Goal: Information Seeking & Learning: Find contact information

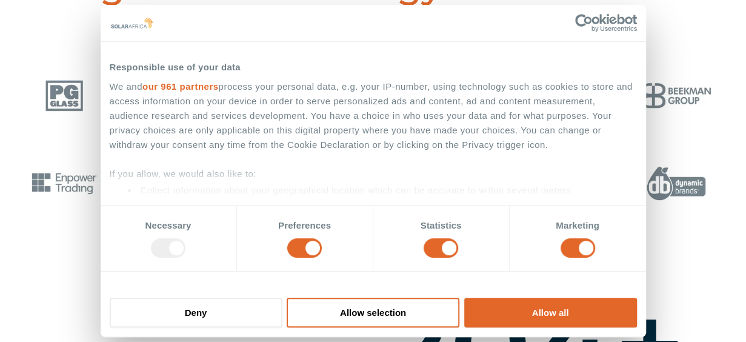
scroll to position [529, 0]
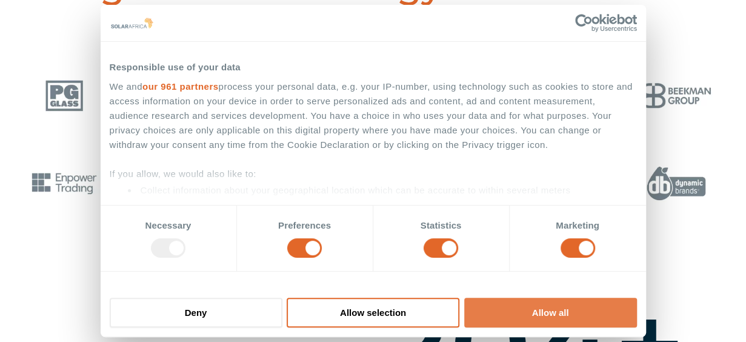
click at [550, 312] on button "Allow all" at bounding box center [550, 312] width 173 height 30
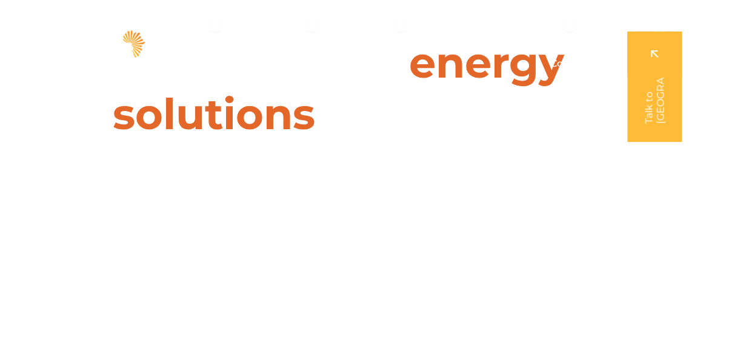
scroll to position [0, 0]
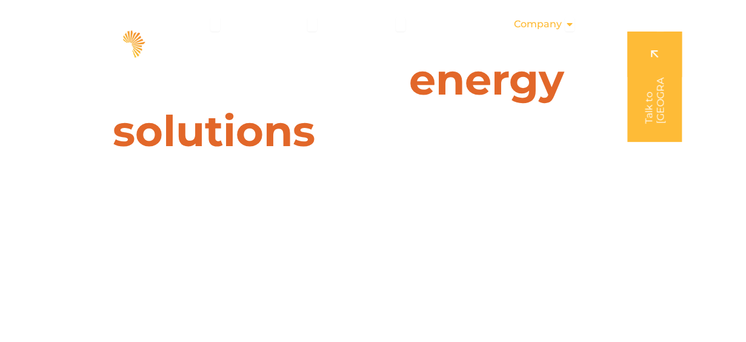
click at [556, 25] on span "Company" at bounding box center [538, 24] width 48 height 15
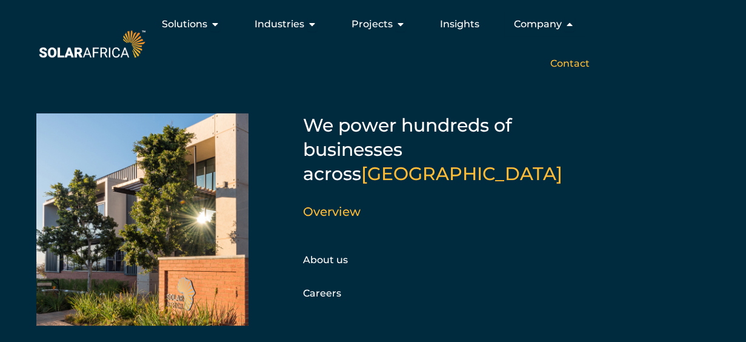
click at [585, 64] on span "Contact" at bounding box center [569, 63] width 39 height 15
click at [571, 63] on span "Contact" at bounding box center [569, 63] width 39 height 15
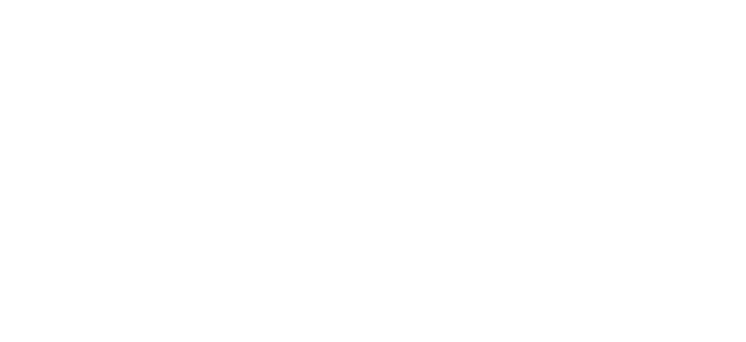
scroll to position [177, 0]
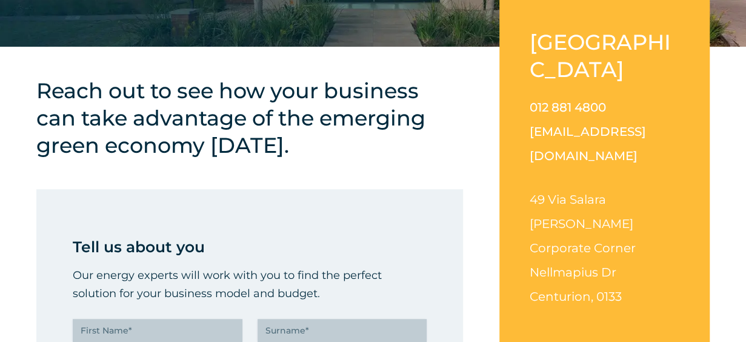
scroll to position [233, 0]
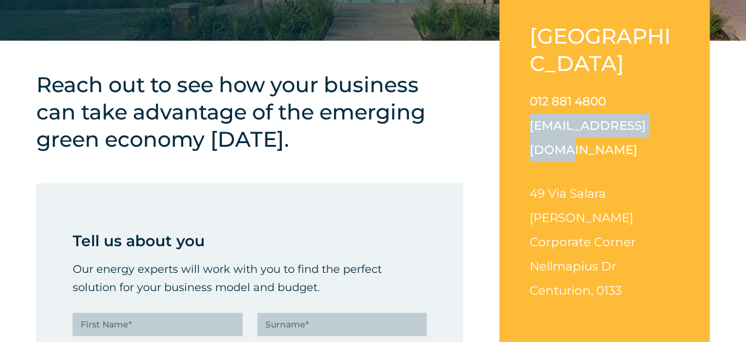
drag, startPoint x: 676, startPoint y: 96, endPoint x: 530, endPoint y: 100, distance: 146.0
click at [530, 100] on p "012 881 4800 info@solarafrica.com" at bounding box center [604, 125] width 150 height 73
copy link "[EMAIL_ADDRESS][DOMAIN_NAME]"
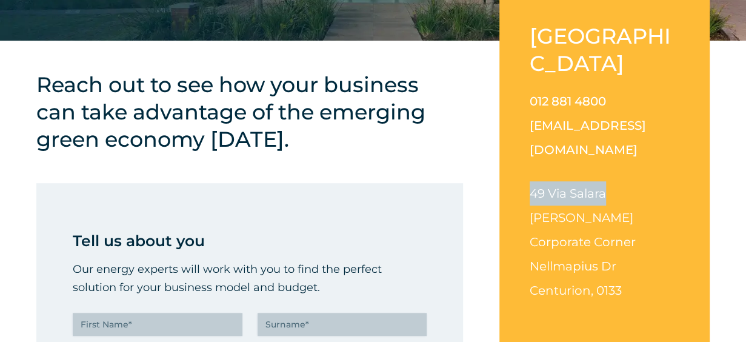
drag, startPoint x: 621, startPoint y: 139, endPoint x: 517, endPoint y: 143, distance: 104.2
click at [517, 143] on div "South Africa 012 881 4800 info@solarafrica.com 49 Via Salara Irene Corporate Co…" at bounding box center [604, 172] width 210 height 360
copy span "49 Via Salara"
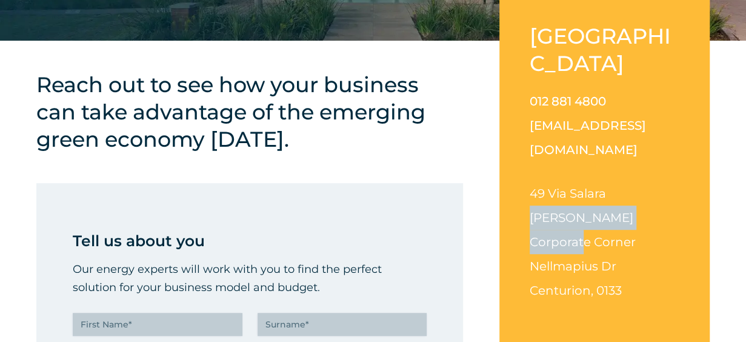
drag, startPoint x: 673, startPoint y: 168, endPoint x: 521, endPoint y: 168, distance: 152.6
click at [521, 168] on div "South Africa 012 881 4800 info@solarafrica.com 49 Via Salara Irene Corporate Co…" at bounding box center [604, 172] width 210 height 360
copy span "Irene Corporate Corner"
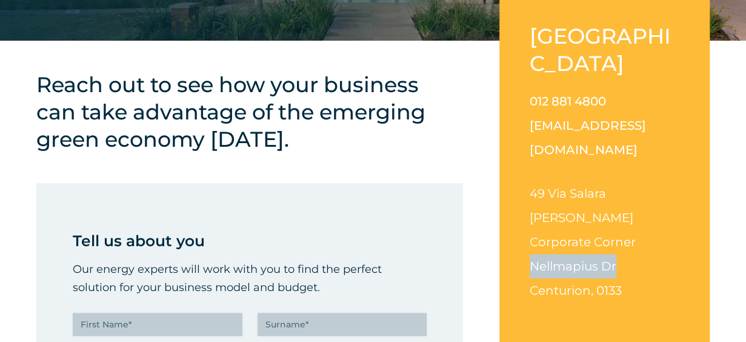
drag, startPoint x: 624, startPoint y: 185, endPoint x: 505, endPoint y: 187, distance: 118.7
click at [505, 187] on div "South Africa 012 881 4800 info@solarafrica.com 49 Via Salara Irene Corporate Co…" at bounding box center [604, 172] width 210 height 360
copy span "Nellmapius Dr"
click at [505, 187] on div "South Africa 012 881 4800 info@solarafrica.com 49 Via Salara Irene Corporate Co…" at bounding box center [604, 172] width 210 height 360
